Goal: Task Accomplishment & Management: Manage account settings

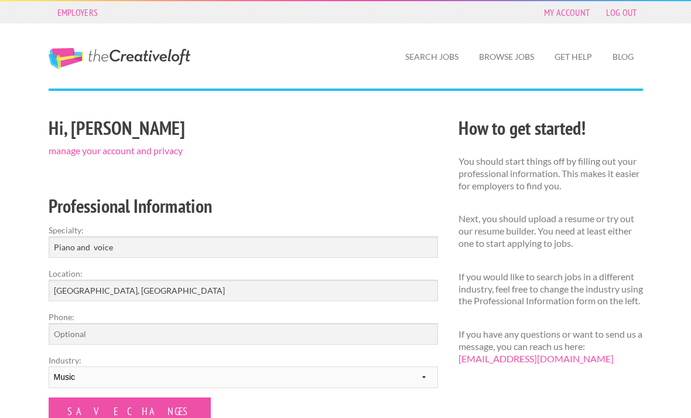
click at [94, 150] on link "manage your account and privacy" at bounding box center [116, 150] width 134 height 11
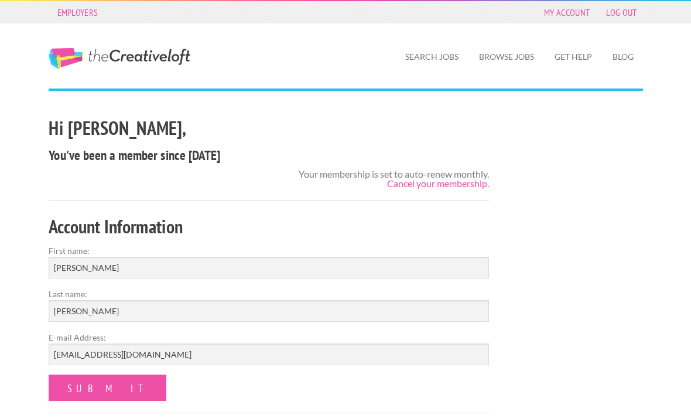
click at [419, 186] on link "Cancel your membership." at bounding box center [438, 182] width 102 height 11
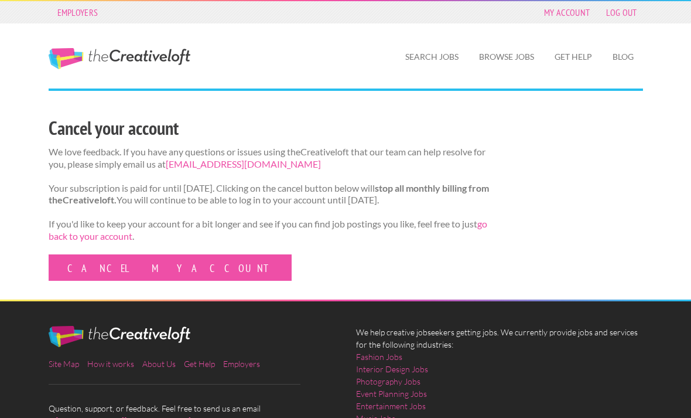
click at [91, 275] on link "Cancel my account" at bounding box center [170, 267] width 243 height 26
